Goal: Information Seeking & Learning: Learn about a topic

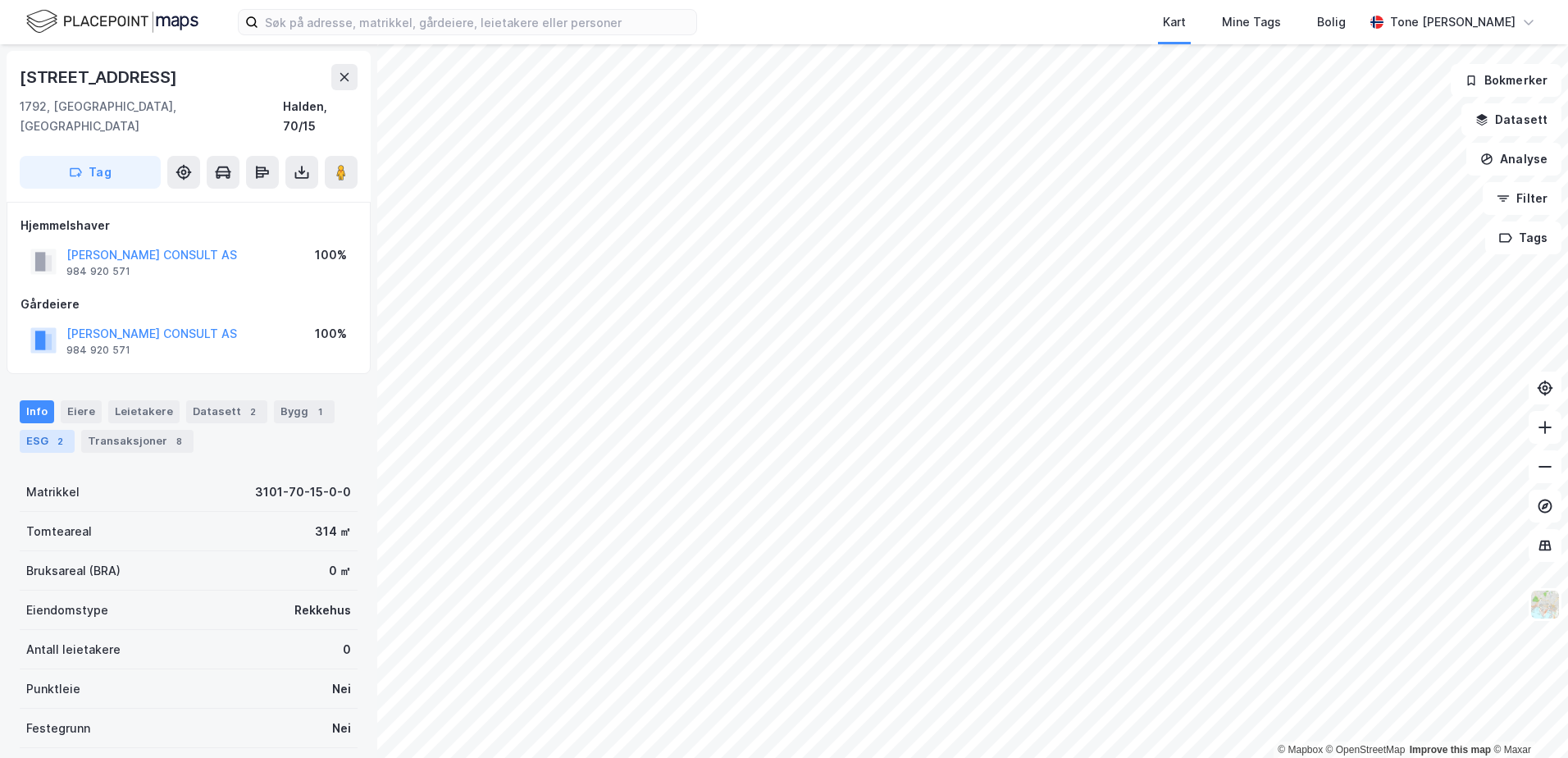
click at [39, 430] on div "ESG 2" at bounding box center [47, 441] width 55 height 23
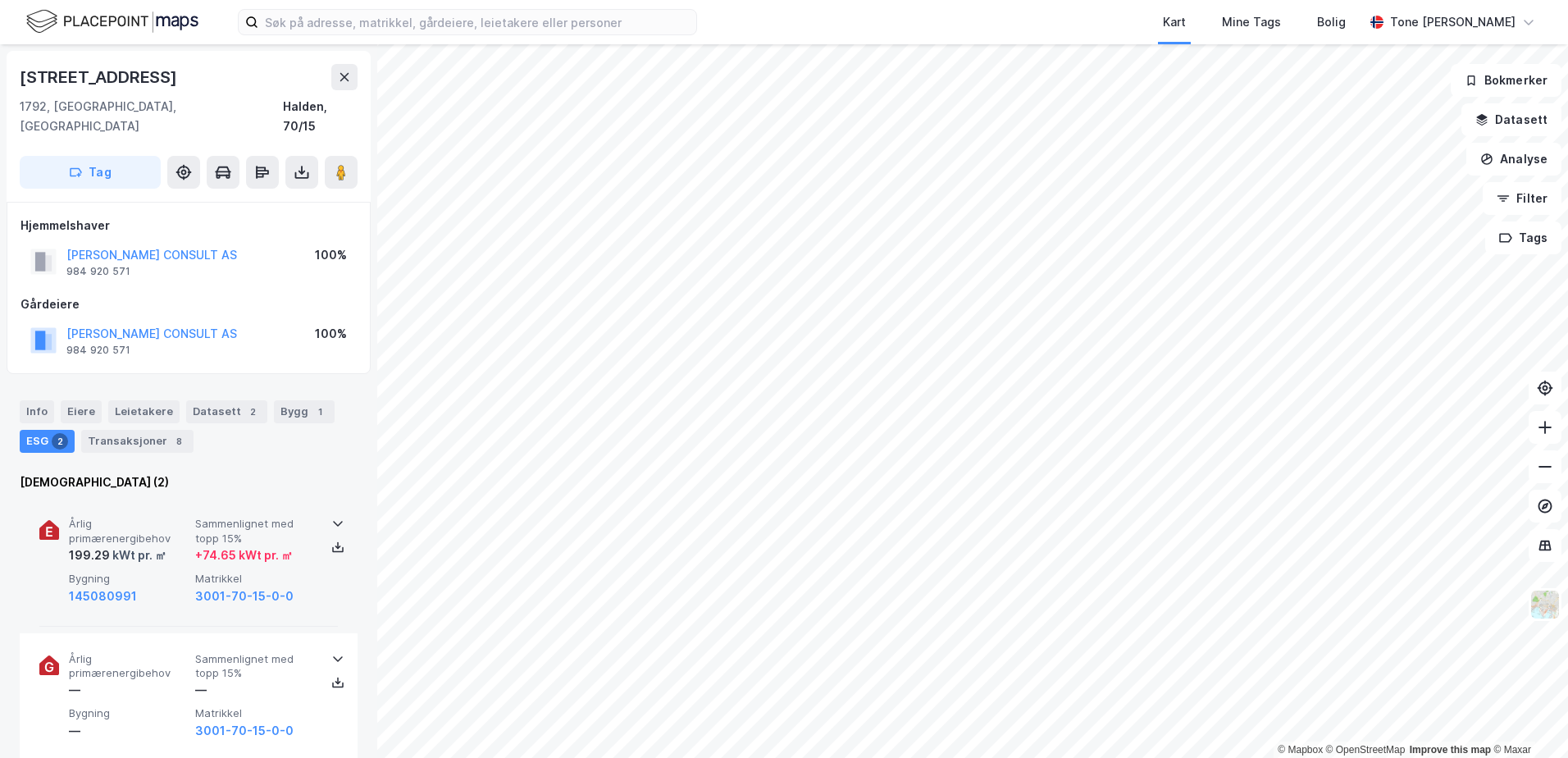
click at [332, 517] on icon at bounding box center [338, 523] width 13 height 13
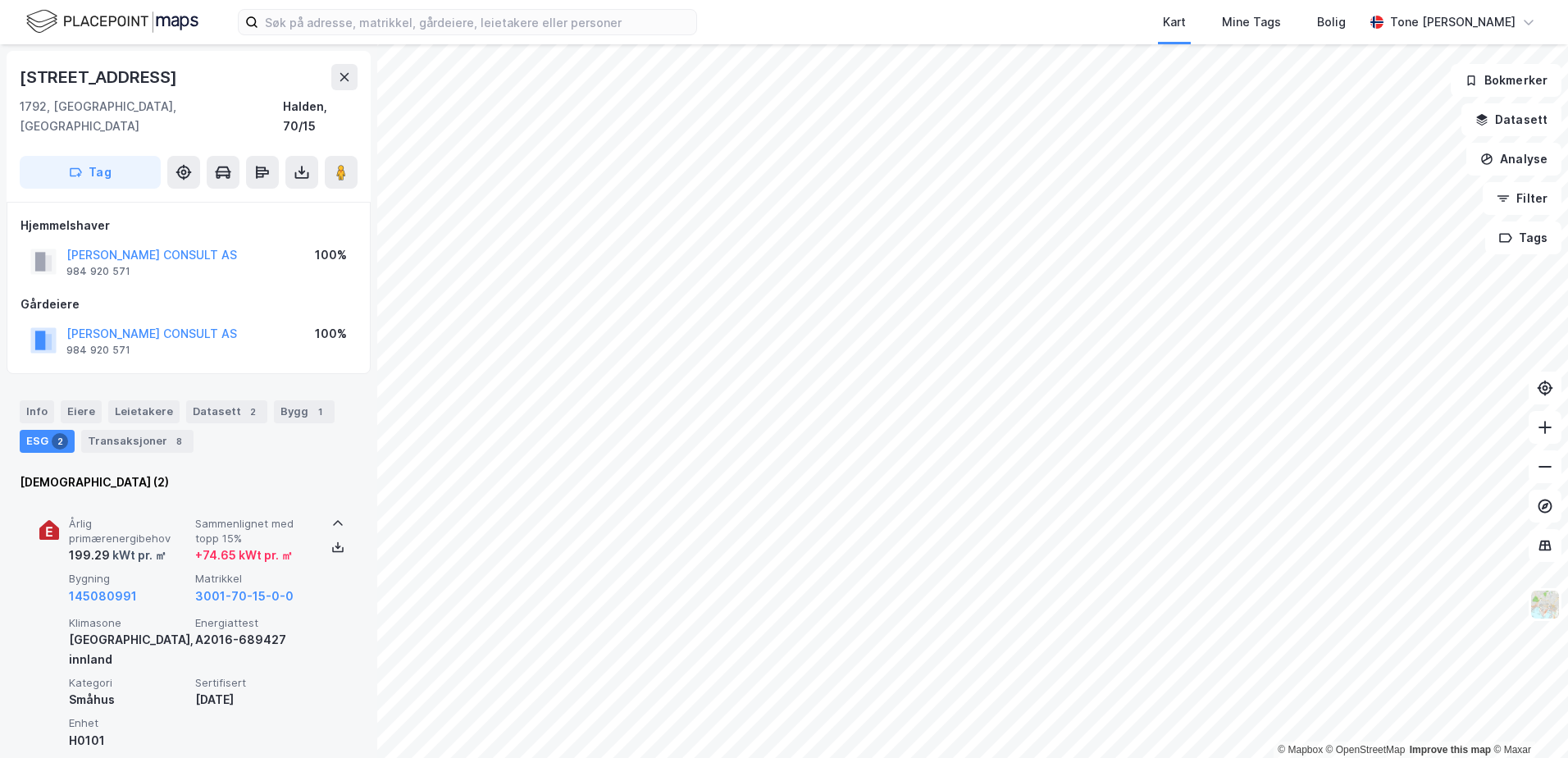
click at [332, 517] on icon at bounding box center [338, 523] width 13 height 13
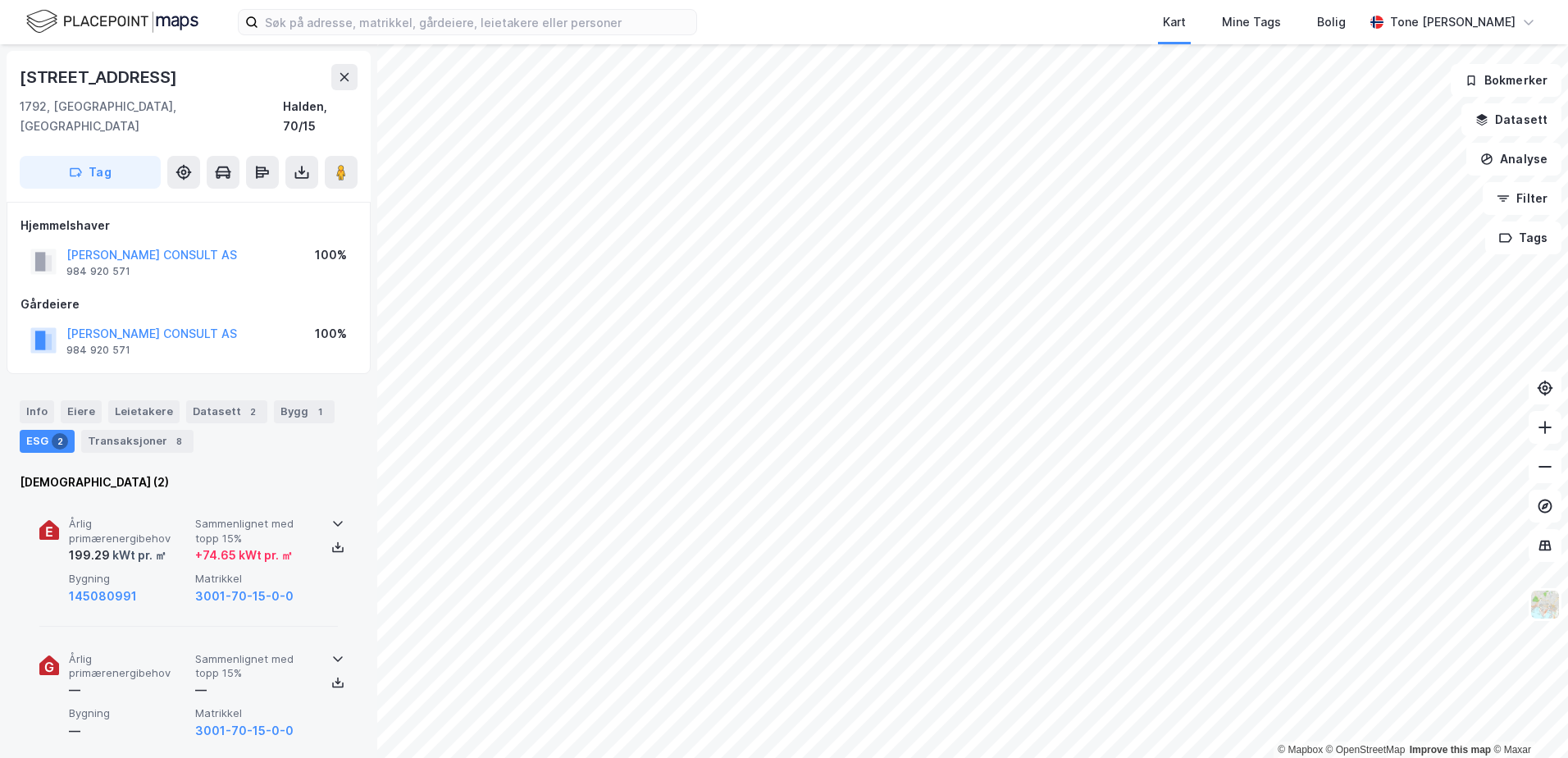
click at [325, 652] on div at bounding box center [338, 658] width 26 height 13
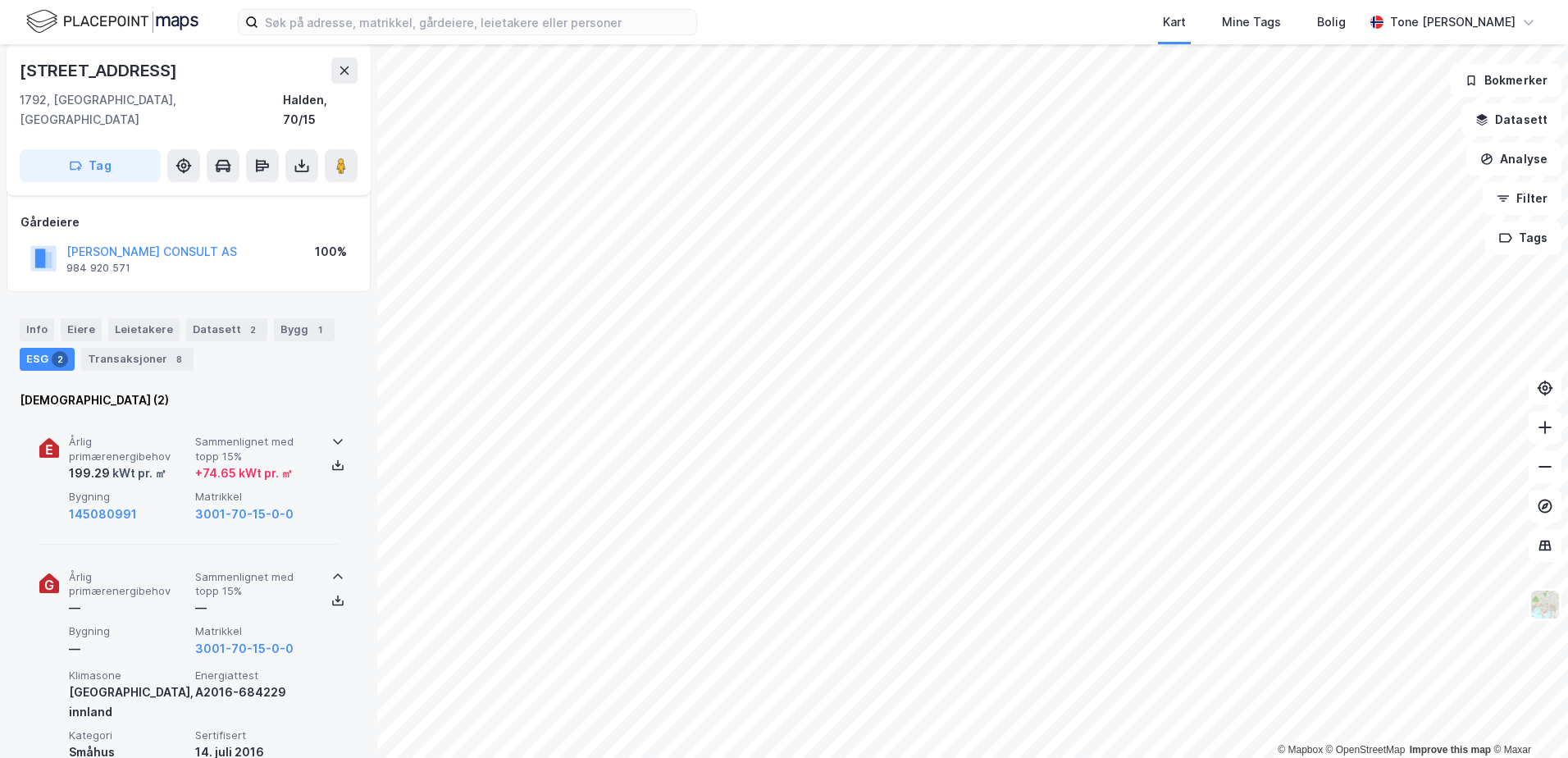
click at [332, 570] on icon at bounding box center [338, 576] width 13 height 13
click at [32, 318] on div "Info" at bounding box center [37, 329] width 34 height 23
